Goal: Navigation & Orientation: Understand site structure

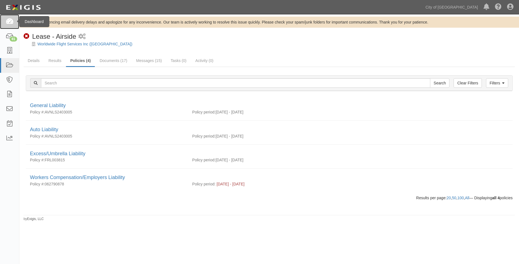
click at [9, 20] on icon at bounding box center [10, 22] width 8 height 6
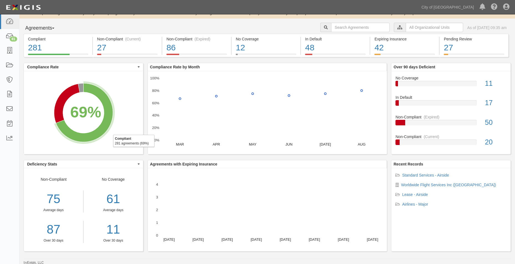
scroll to position [8, 0]
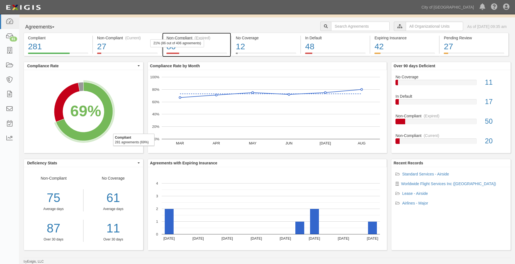
click at [220, 48] on div "86" at bounding box center [196, 47] width 60 height 12
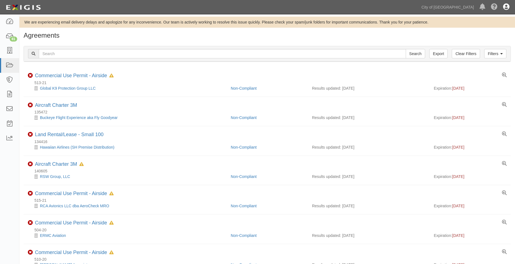
click at [508, 5] on icon at bounding box center [506, 7] width 6 height 7
click at [484, 8] on icon at bounding box center [482, 7] width 6 height 7
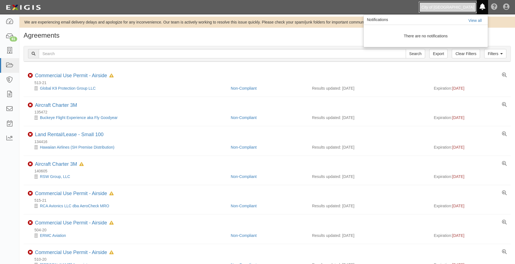
click at [468, 8] on link "City of [GEOGRAPHIC_DATA]" at bounding box center [447, 7] width 58 height 11
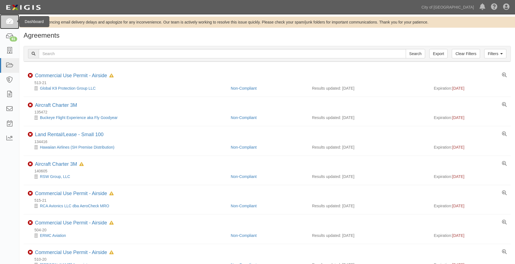
click at [1, 19] on link at bounding box center [9, 21] width 19 height 15
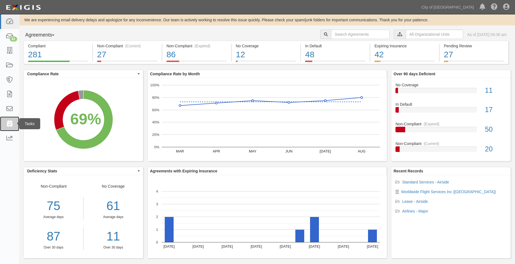
click at [11, 127] on link at bounding box center [9, 124] width 19 height 15
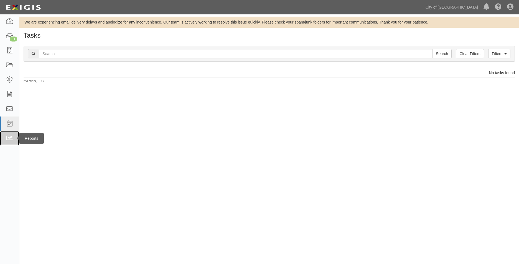
click at [10, 139] on icon at bounding box center [10, 138] width 8 height 6
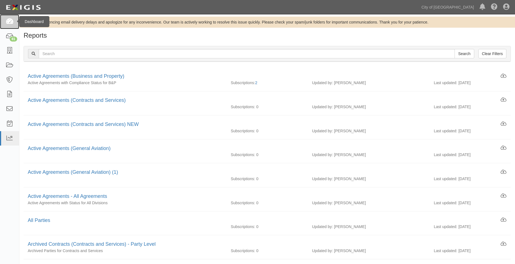
click at [8, 22] on icon at bounding box center [10, 22] width 8 height 6
